Goal: Information Seeking & Learning: Learn about a topic

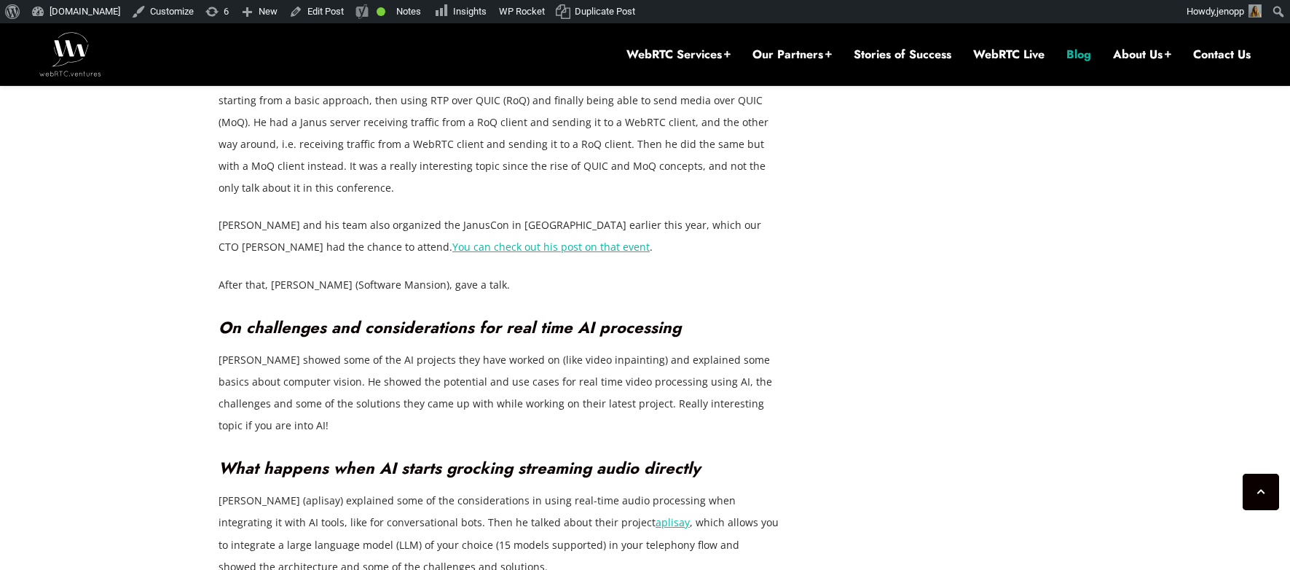
click at [1070, 55] on link "Blog" at bounding box center [1079, 55] width 25 height 16
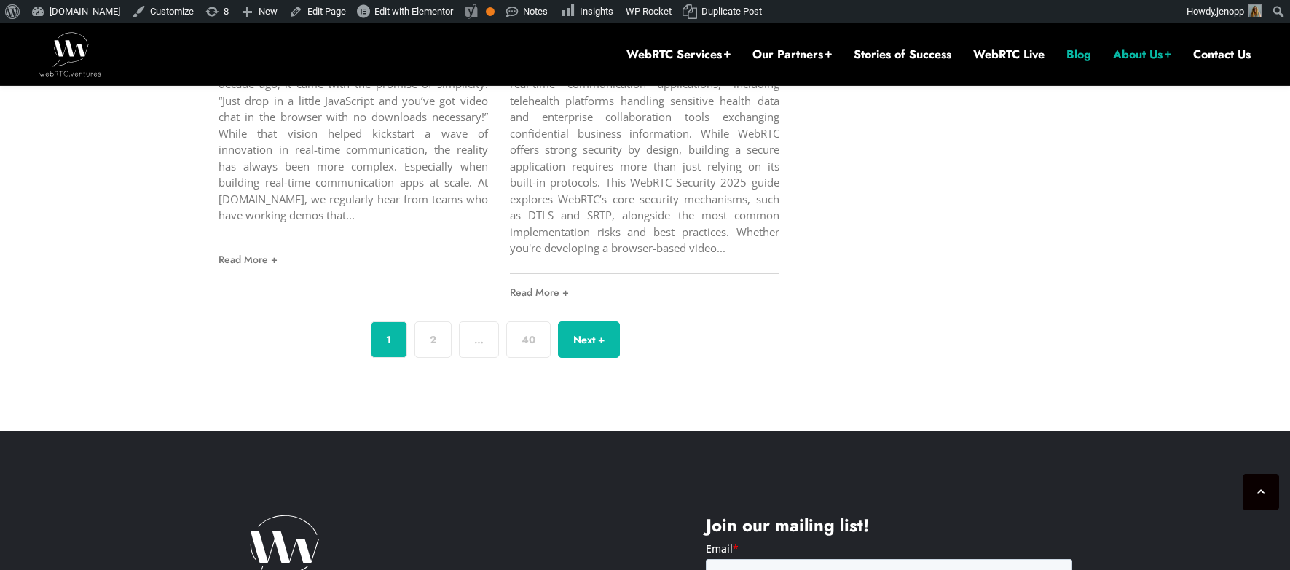
scroll to position [5561, 0]
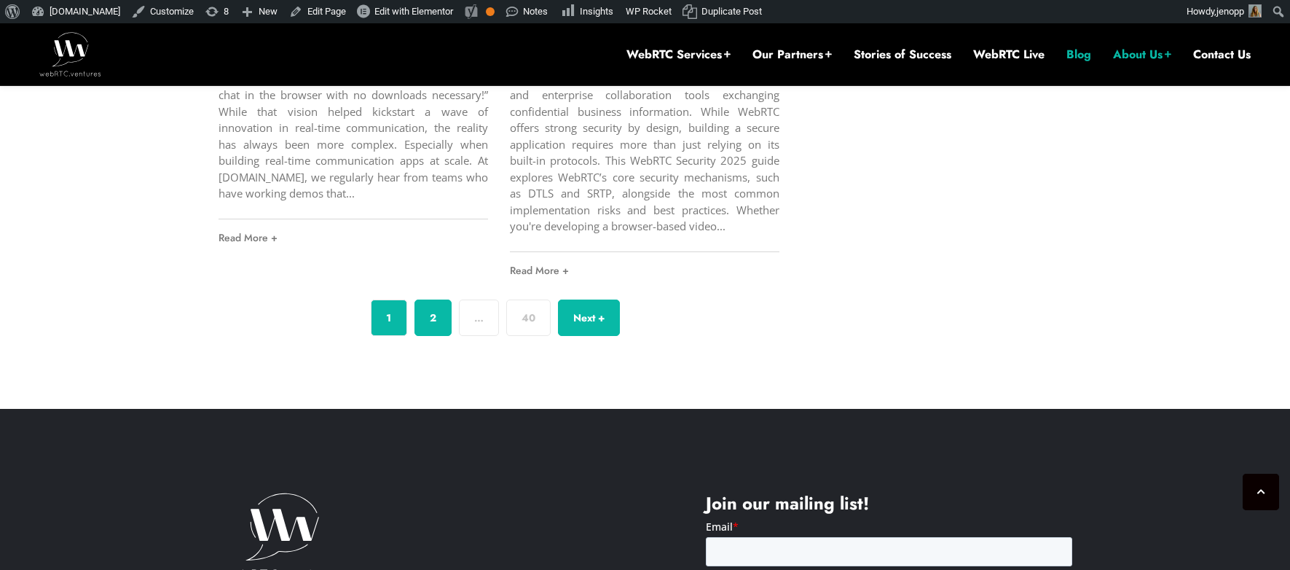
click at [434, 336] on link "2" at bounding box center [433, 317] width 37 height 36
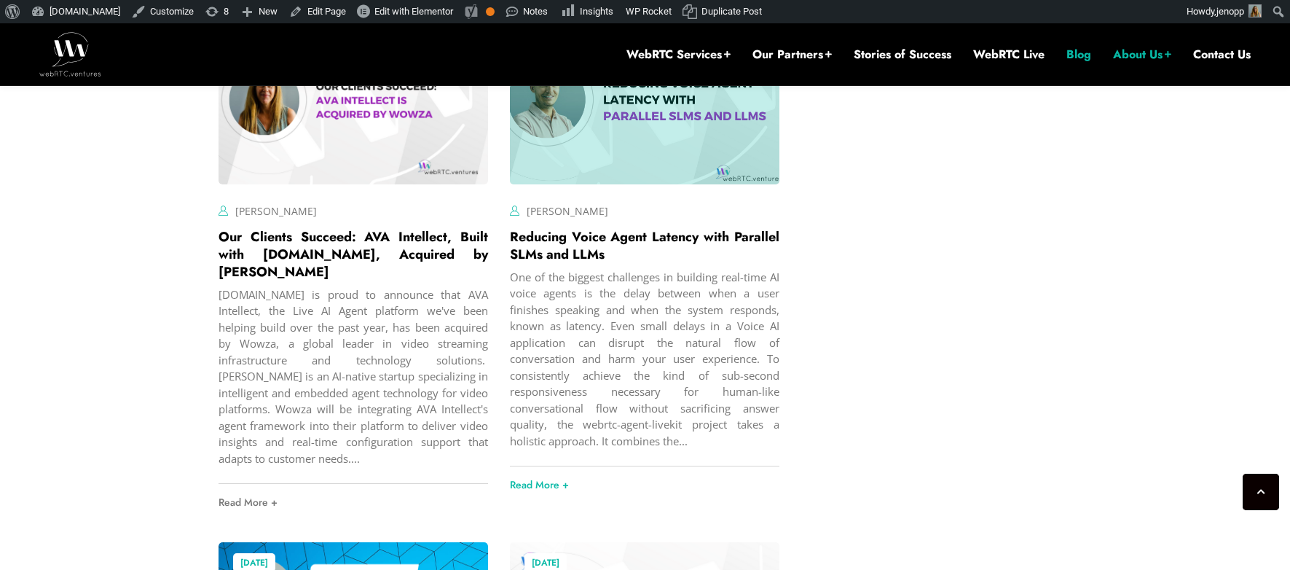
scroll to position [3837, 0]
click at [557, 335] on div "One of the biggest challenges in building real-time AI voice agents is the dela…" at bounding box center [645, 358] width 270 height 181
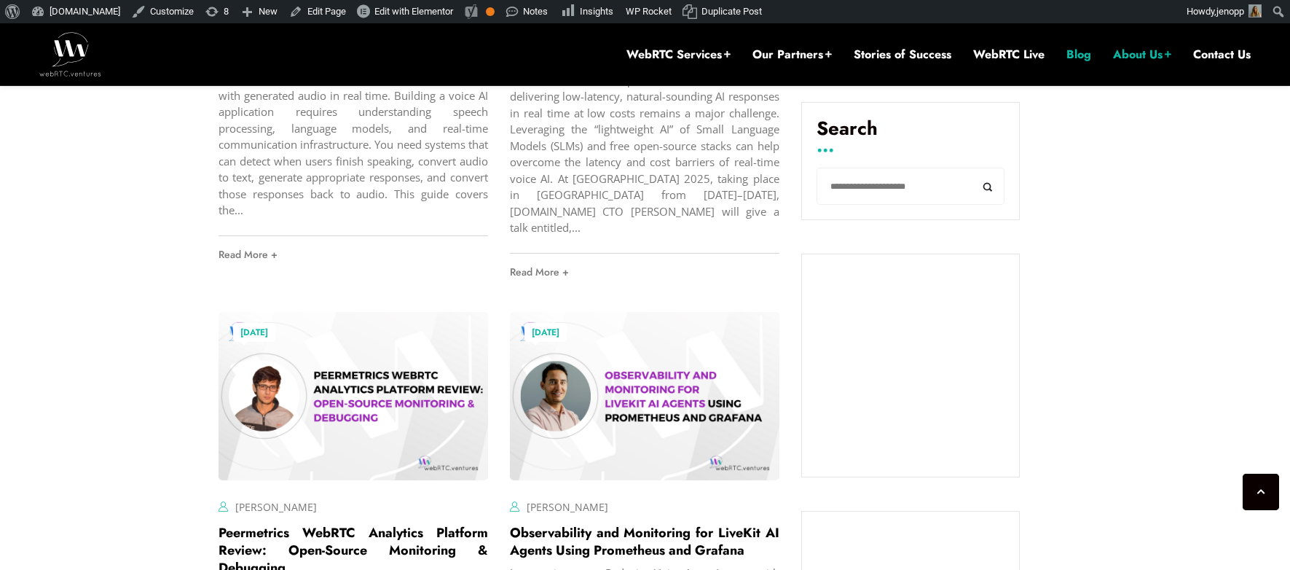
scroll to position [843, 0]
click at [850, 173] on input "Search" at bounding box center [911, 187] width 188 height 37
type input "***"
click at [972, 169] on button "Search" at bounding box center [988, 187] width 33 height 37
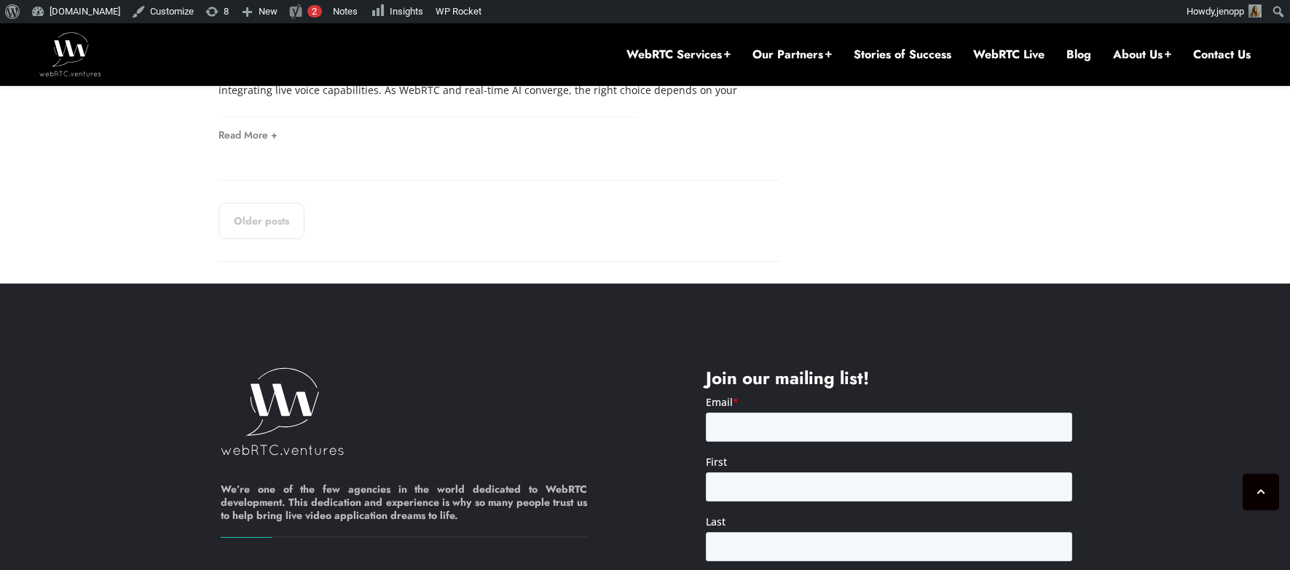
scroll to position [3144, 0]
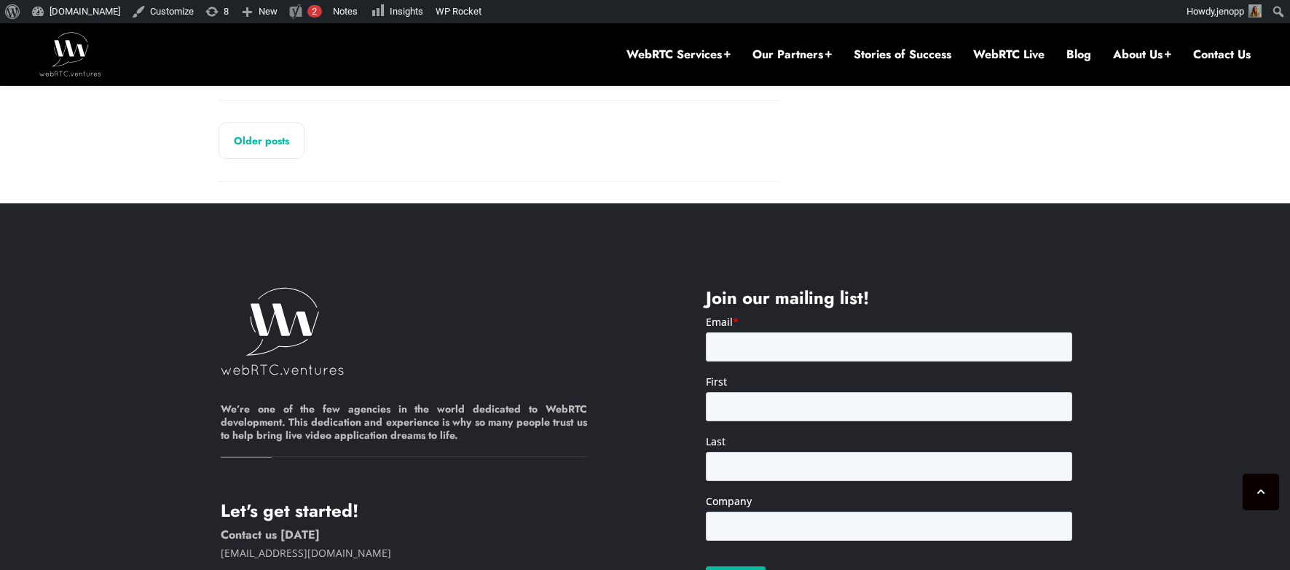
click at [275, 149] on link "Older posts" at bounding box center [262, 140] width 86 height 36
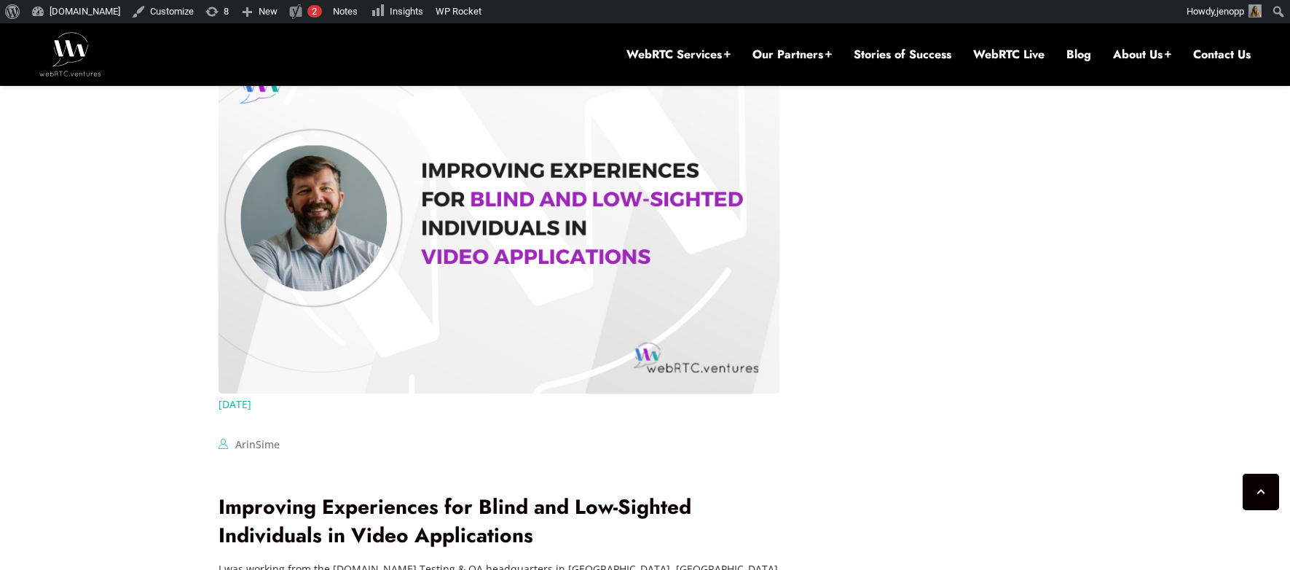
scroll to position [2570, 0]
